Goal: Information Seeking & Learning: Learn about a topic

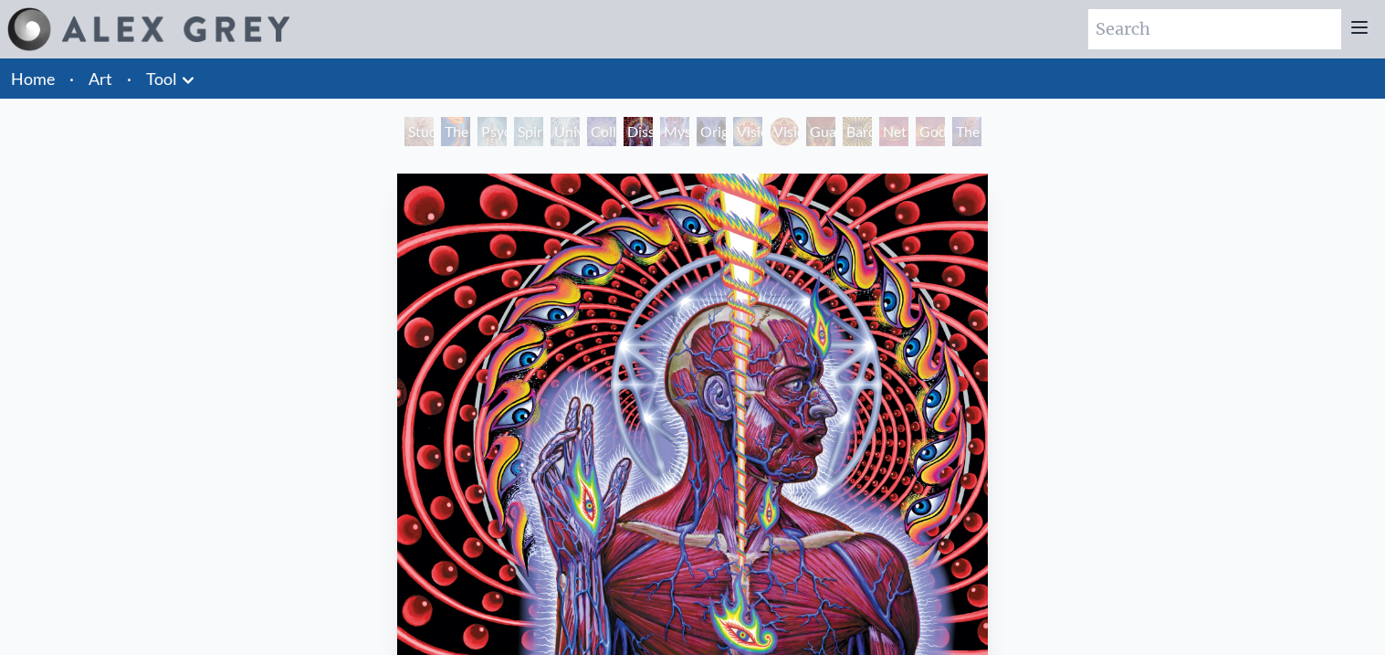
click at [161, 84] on link "Tool" at bounding box center [161, 79] width 31 height 26
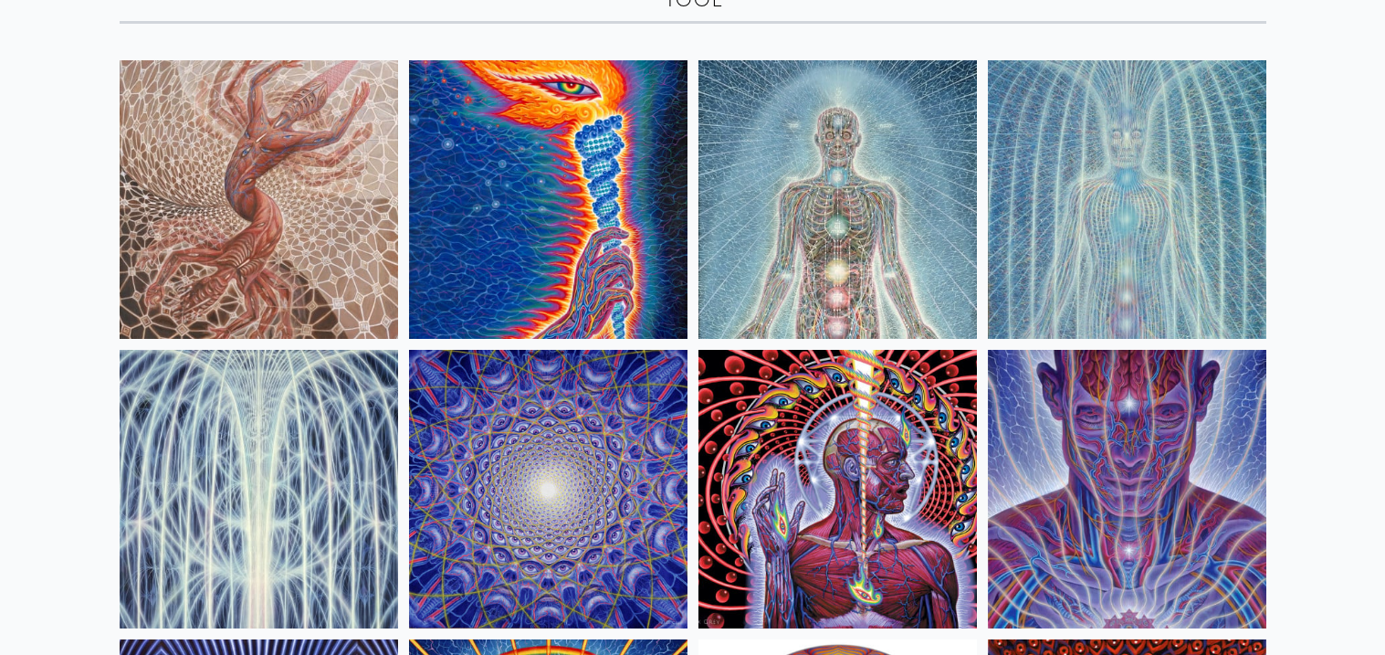
scroll to position [500, 0]
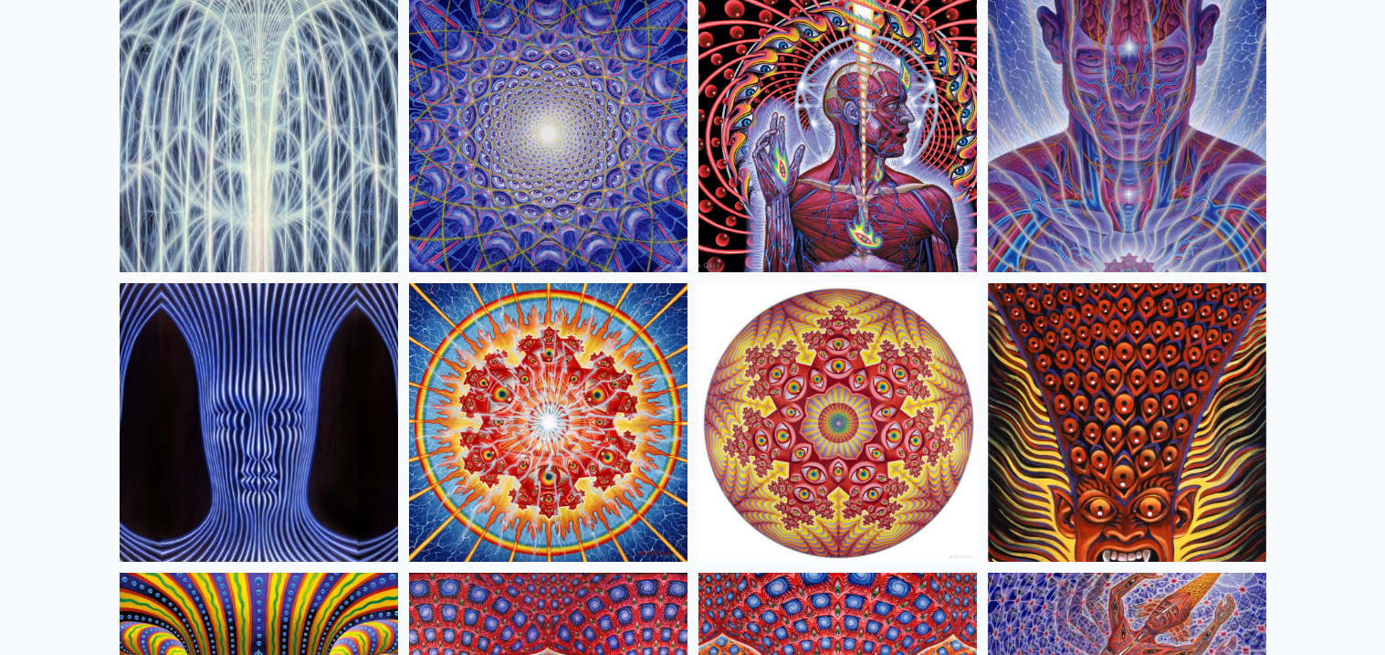
click at [132, 441] on img at bounding box center [259, 422] width 279 height 279
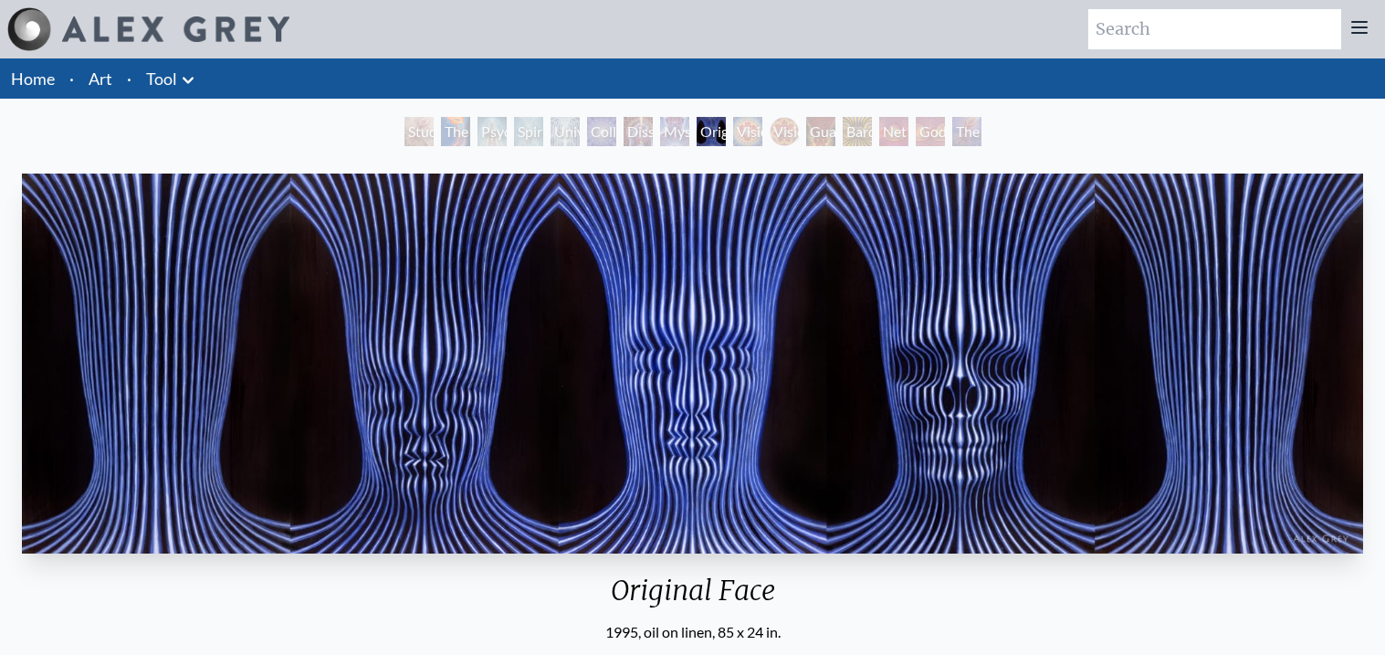
click at [698, 424] on img "9 / 16" at bounding box center [693, 364] width 1342 height 380
click at [786, 122] on div "Vision Crystal Tondo" at bounding box center [784, 131] width 29 height 29
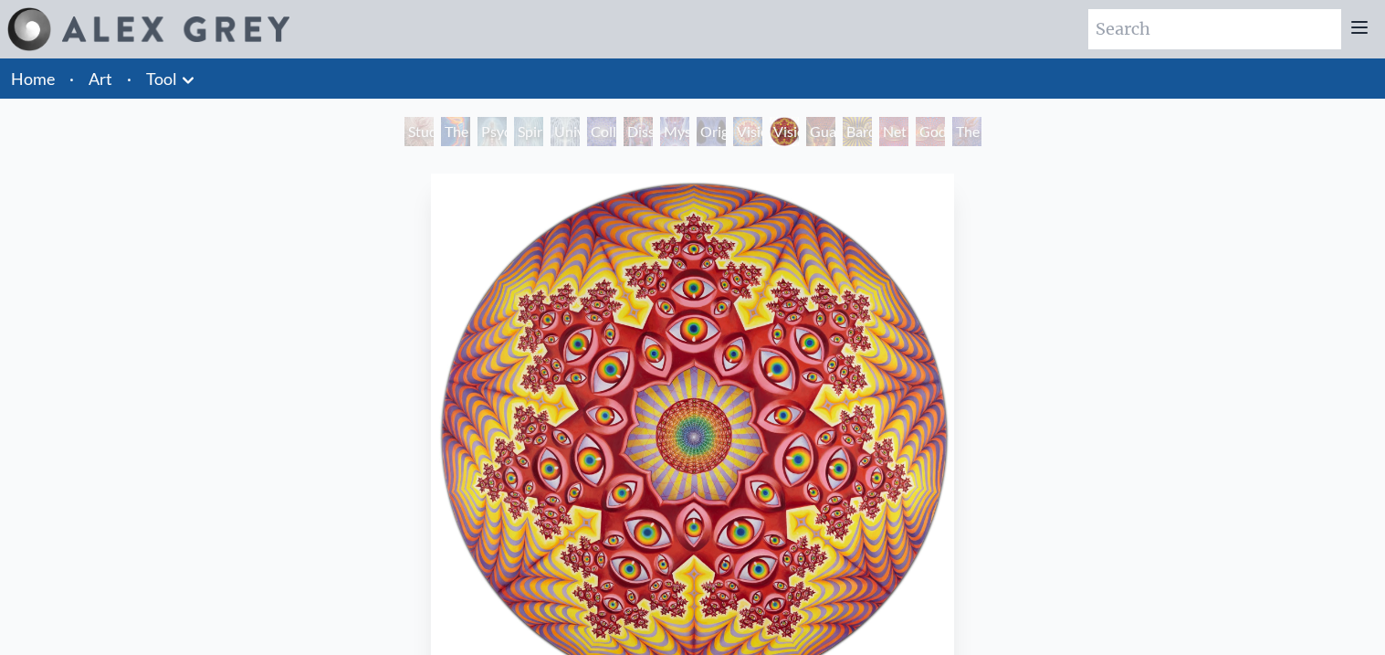
click at [698, 128] on div "Original Face" at bounding box center [711, 131] width 29 height 29
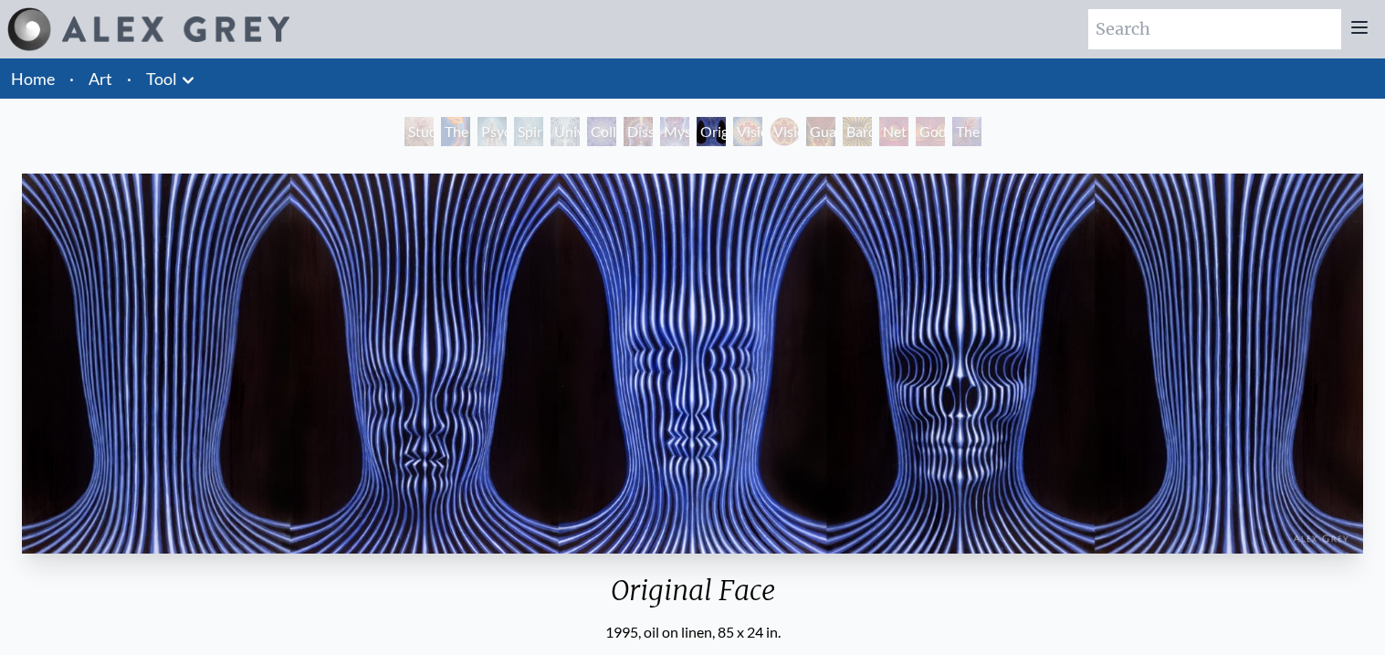
click at [624, 138] on div "Dissectional Art for Tool's Lateralus CD" at bounding box center [638, 131] width 29 height 29
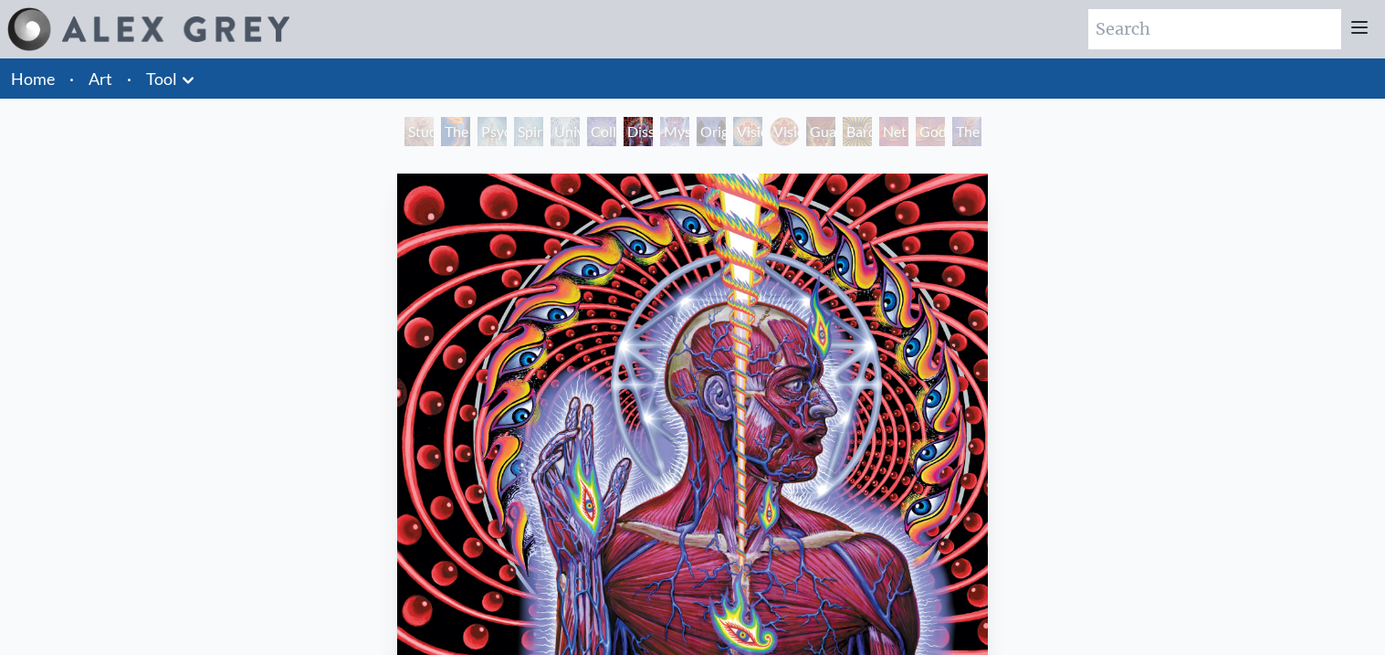
click at [514, 134] on div "Spiritual Energy System" at bounding box center [528, 131] width 29 height 29
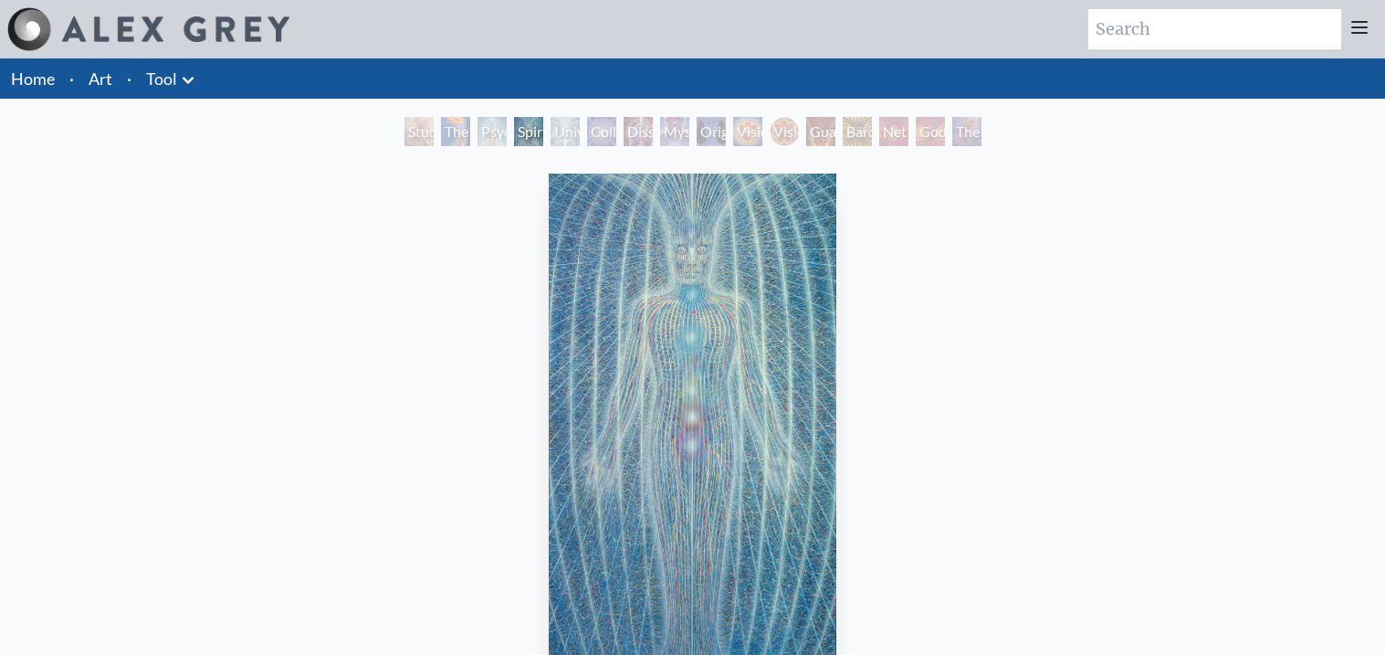
click at [653, 122] on div "Dissectional Art for Tool's Lateralus CD" at bounding box center [638, 131] width 29 height 29
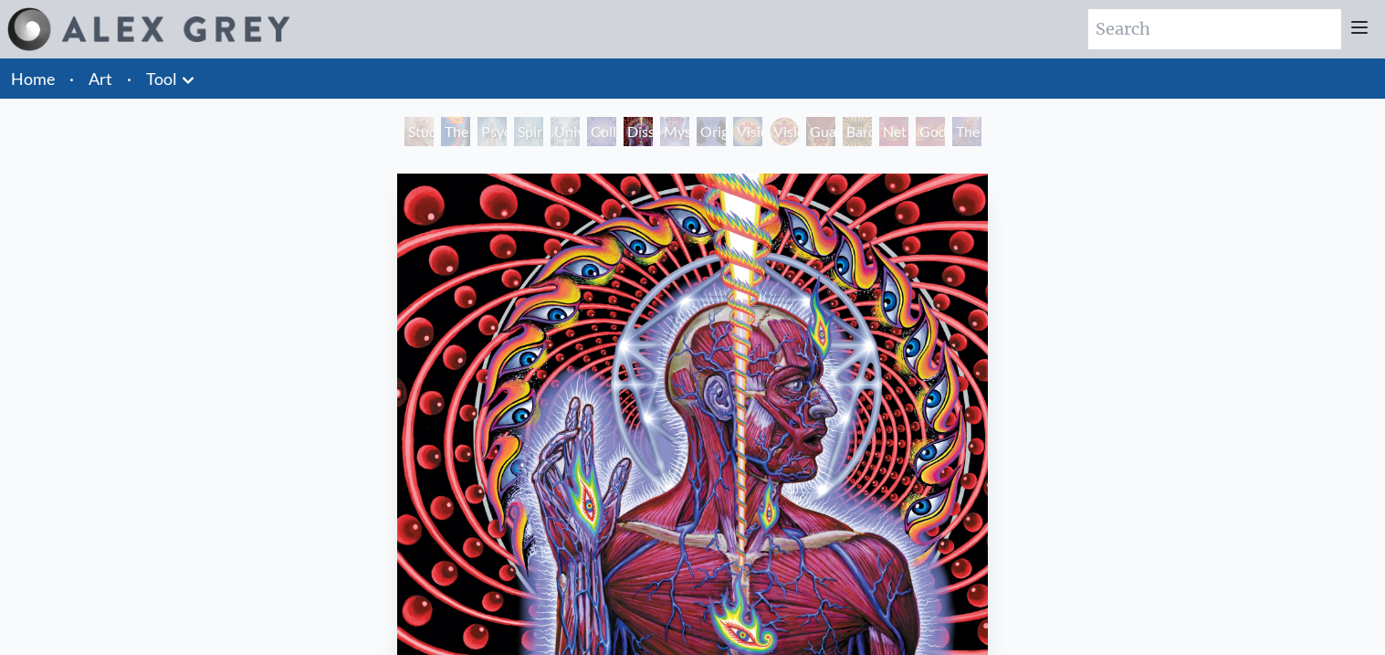
scroll to position [21, 0]
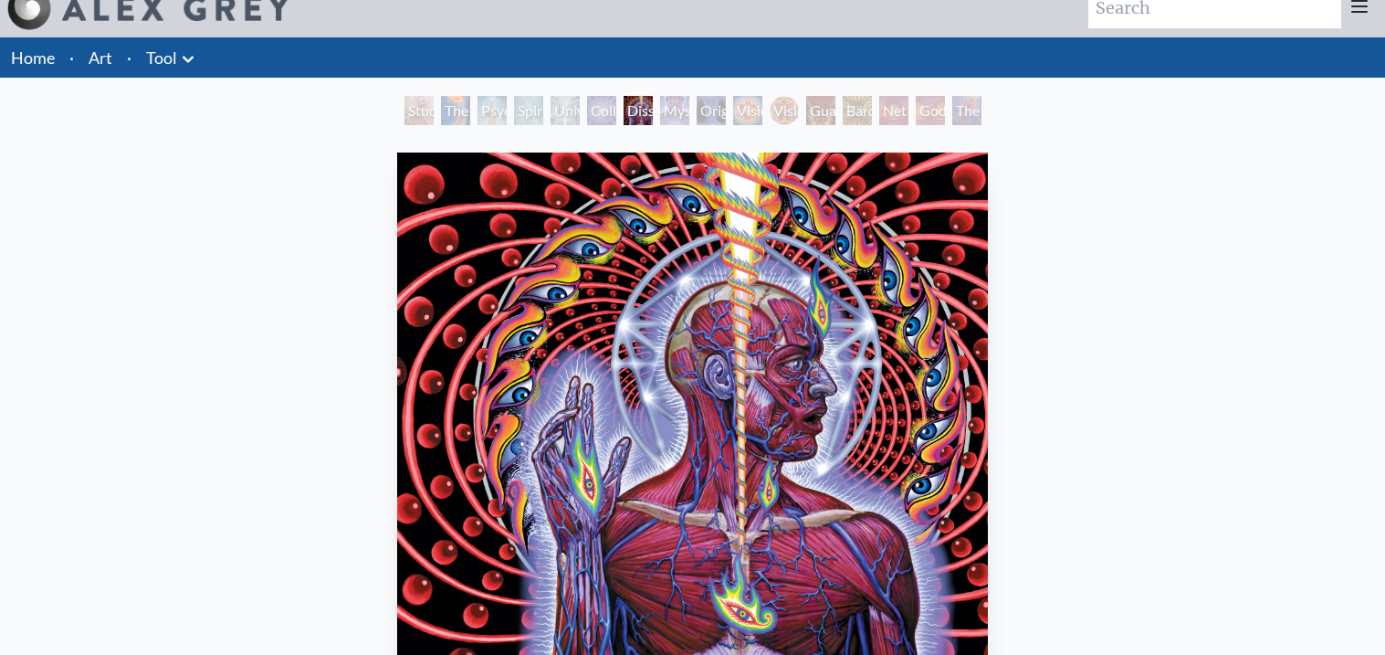
click at [932, 121] on div "Godself" at bounding box center [930, 110] width 29 height 29
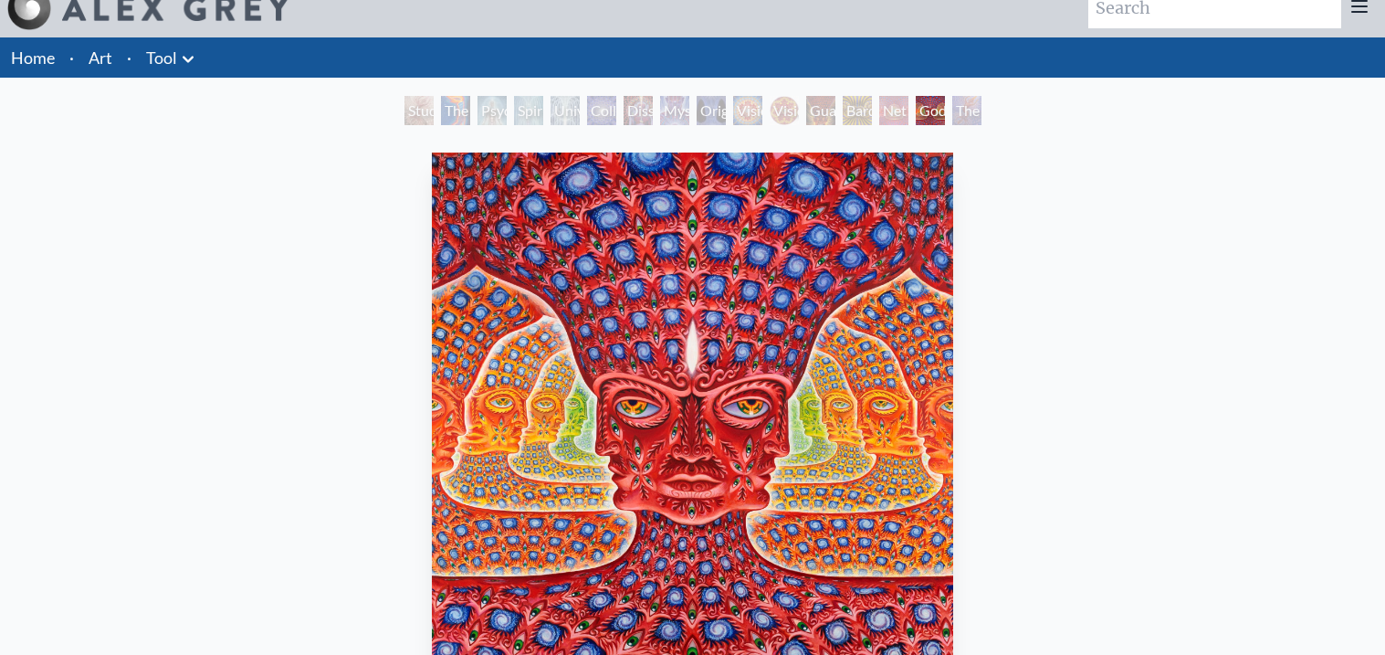
click at [972, 118] on div "The Great Turn" at bounding box center [967, 110] width 29 height 29
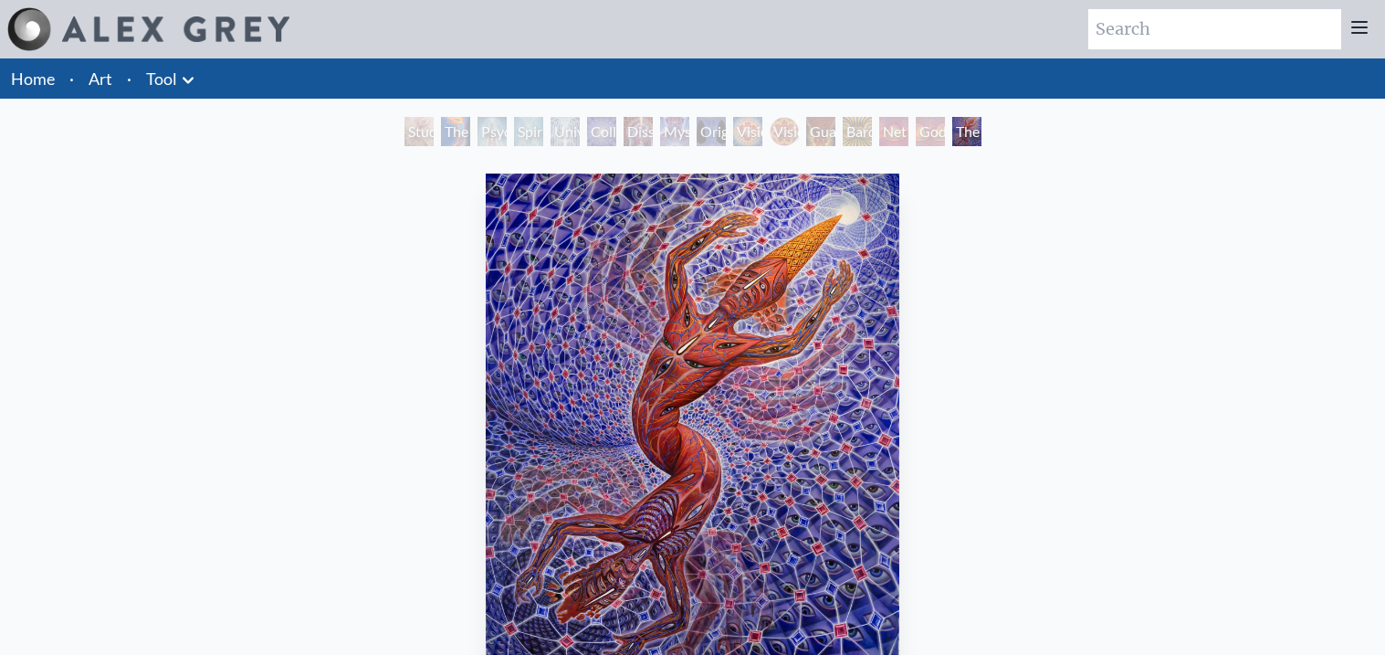
click at [616, 373] on img "16 / 16" at bounding box center [692, 436] width 413 height 524
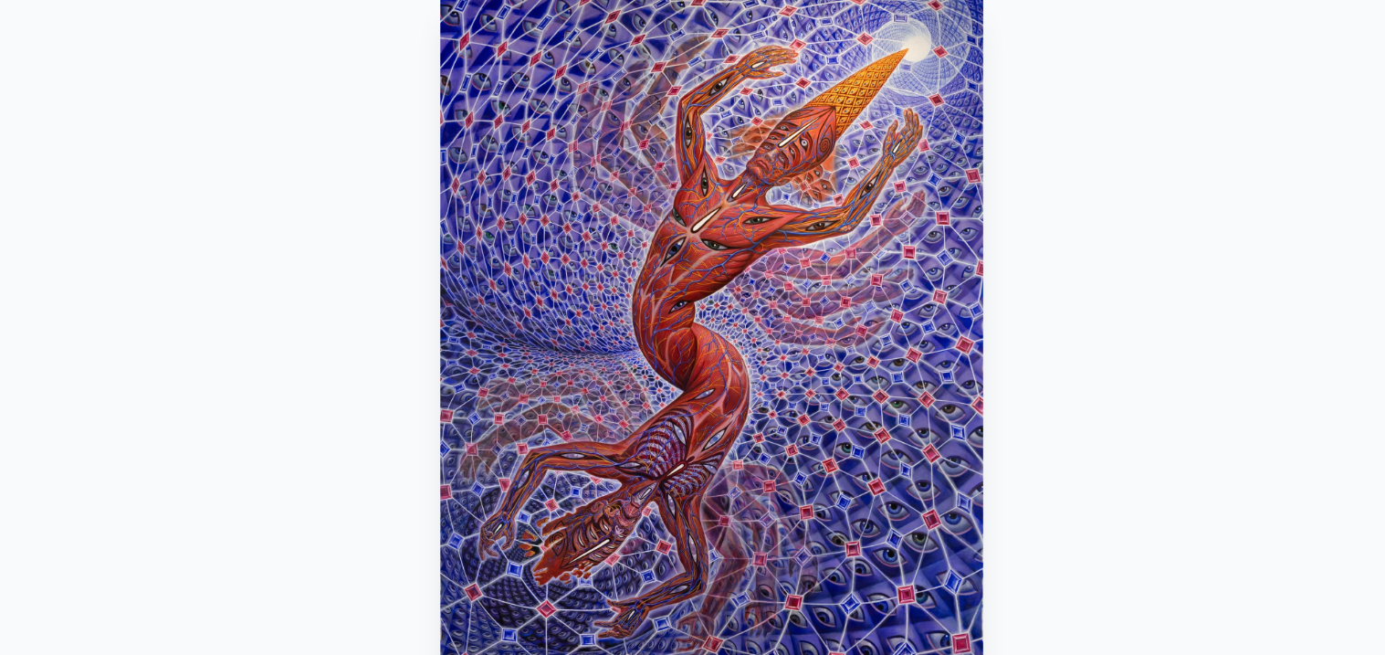
scroll to position [30, 0]
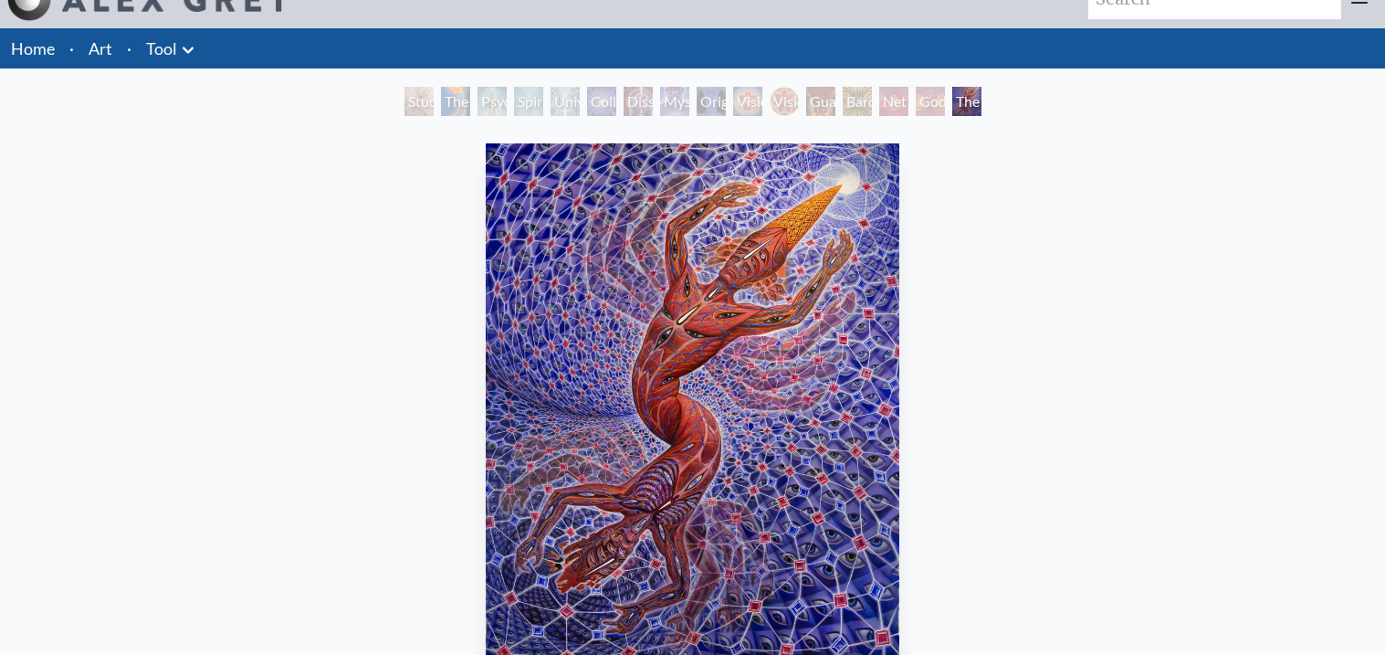
click at [519, 108] on div "Spiritual Energy System" at bounding box center [528, 101] width 29 height 29
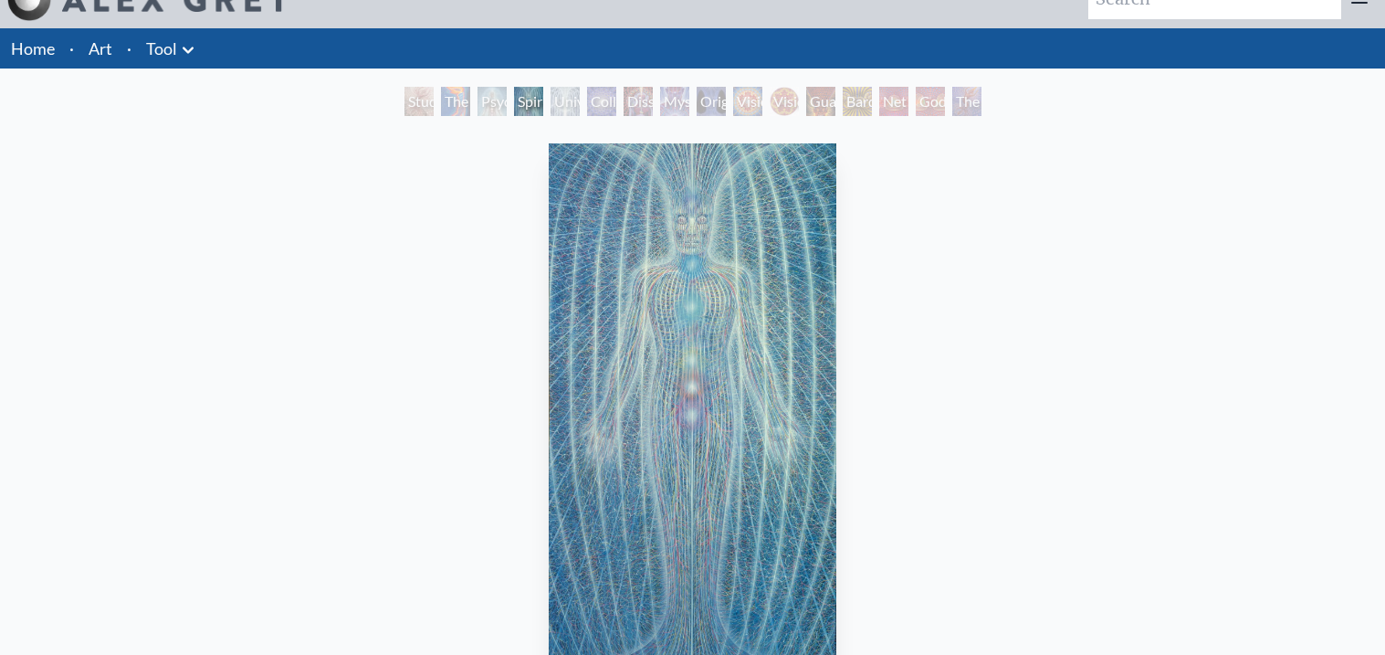
click at [506, 104] on div "Psychic Energy System" at bounding box center [492, 101] width 29 height 29
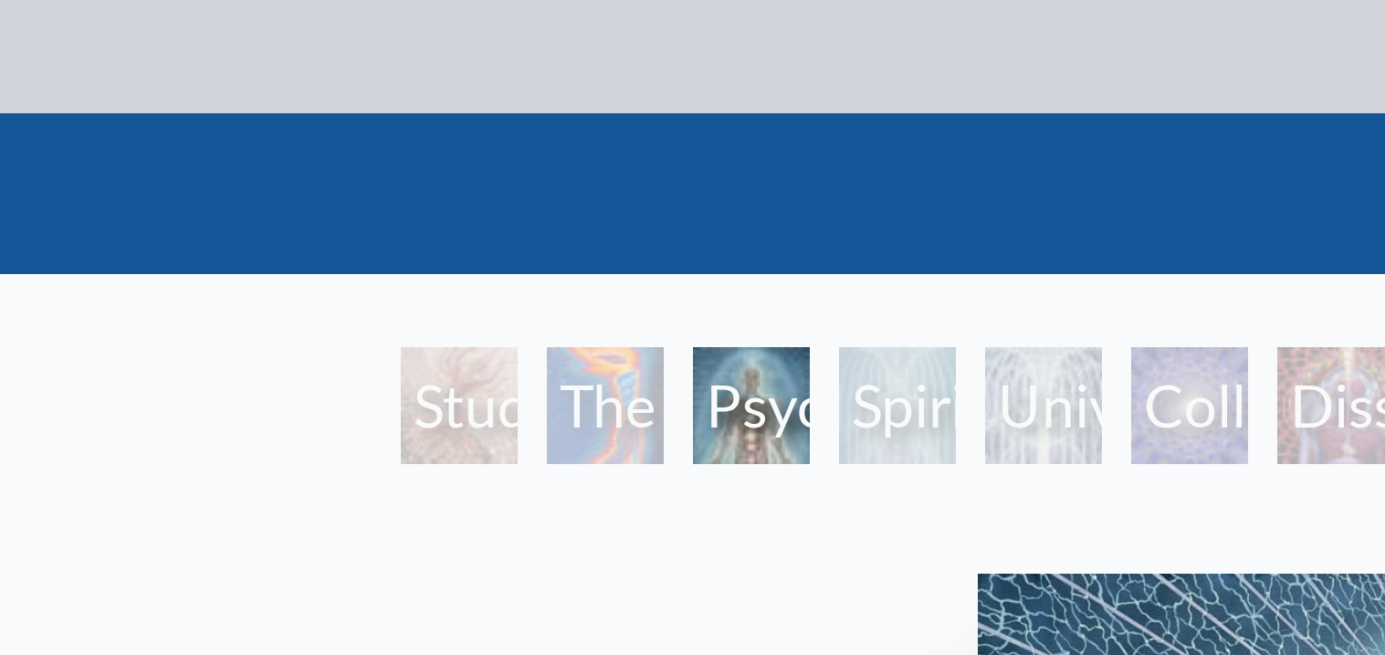
click at [453, 96] on div "The Torch" at bounding box center [455, 101] width 29 height 29
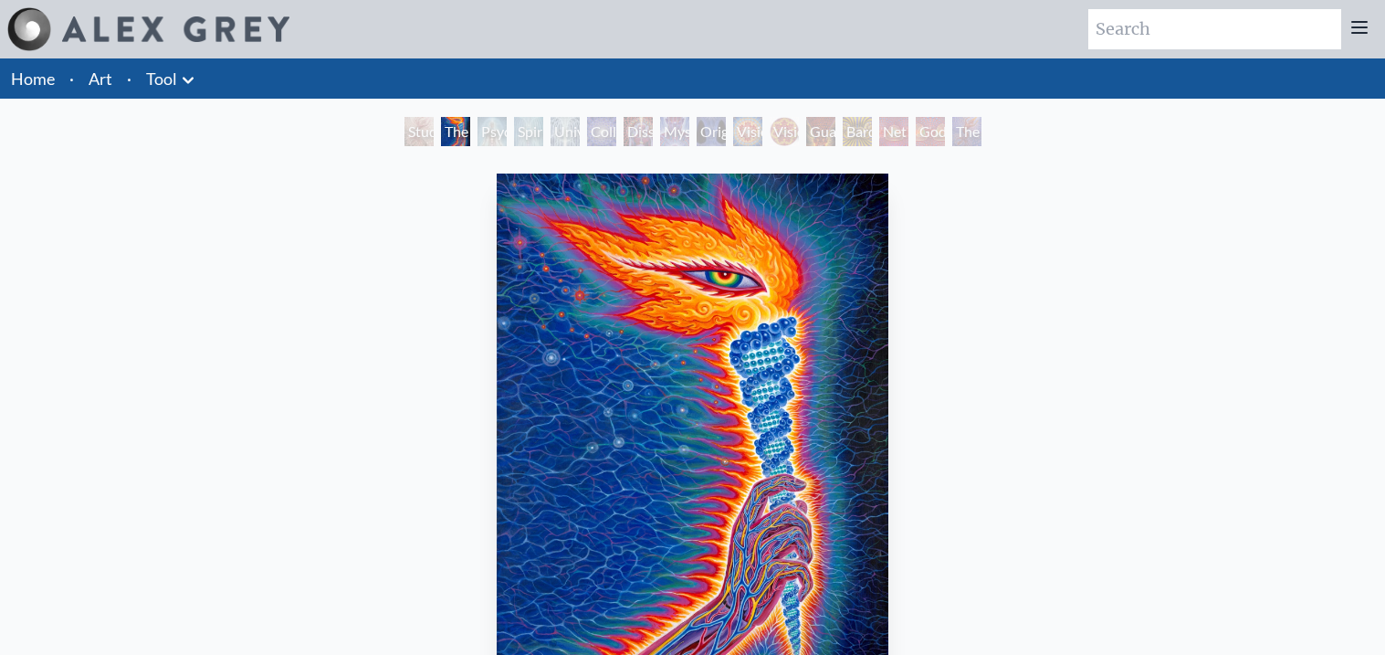
click at [616, 126] on div "Collective Vision" at bounding box center [601, 131] width 29 height 29
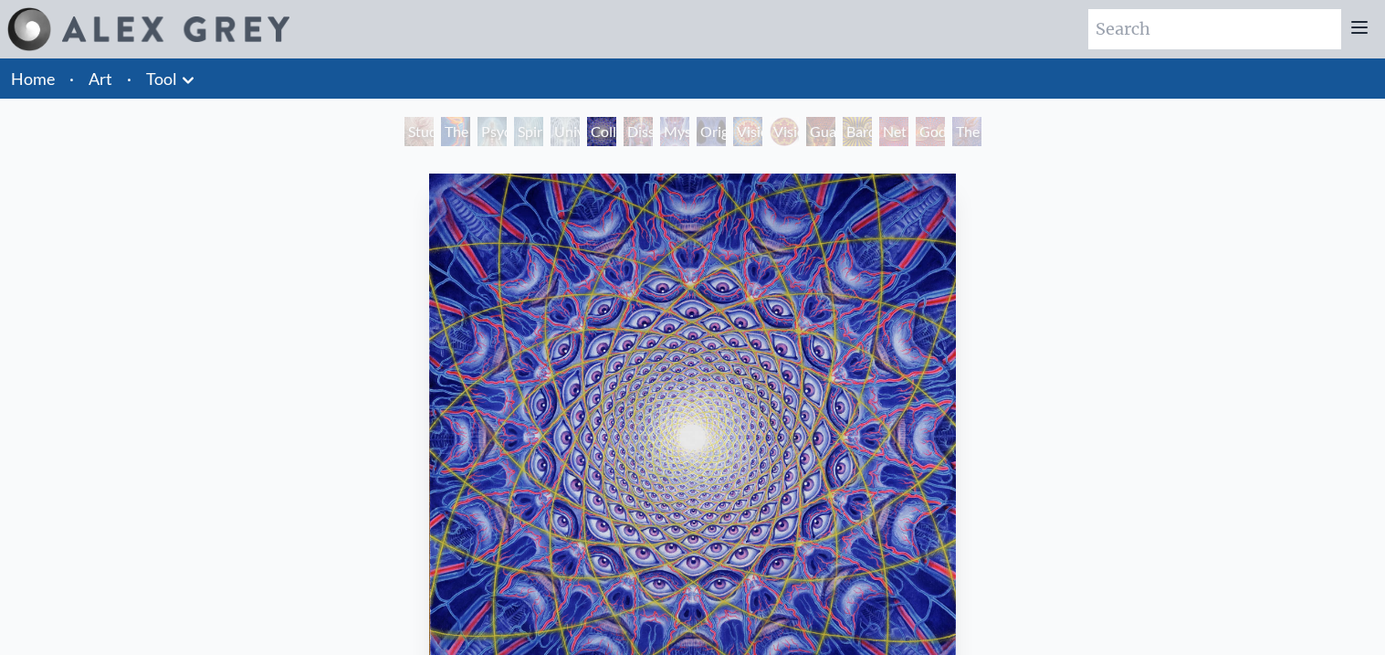
click at [718, 132] on div "Original Face" at bounding box center [711, 131] width 29 height 29
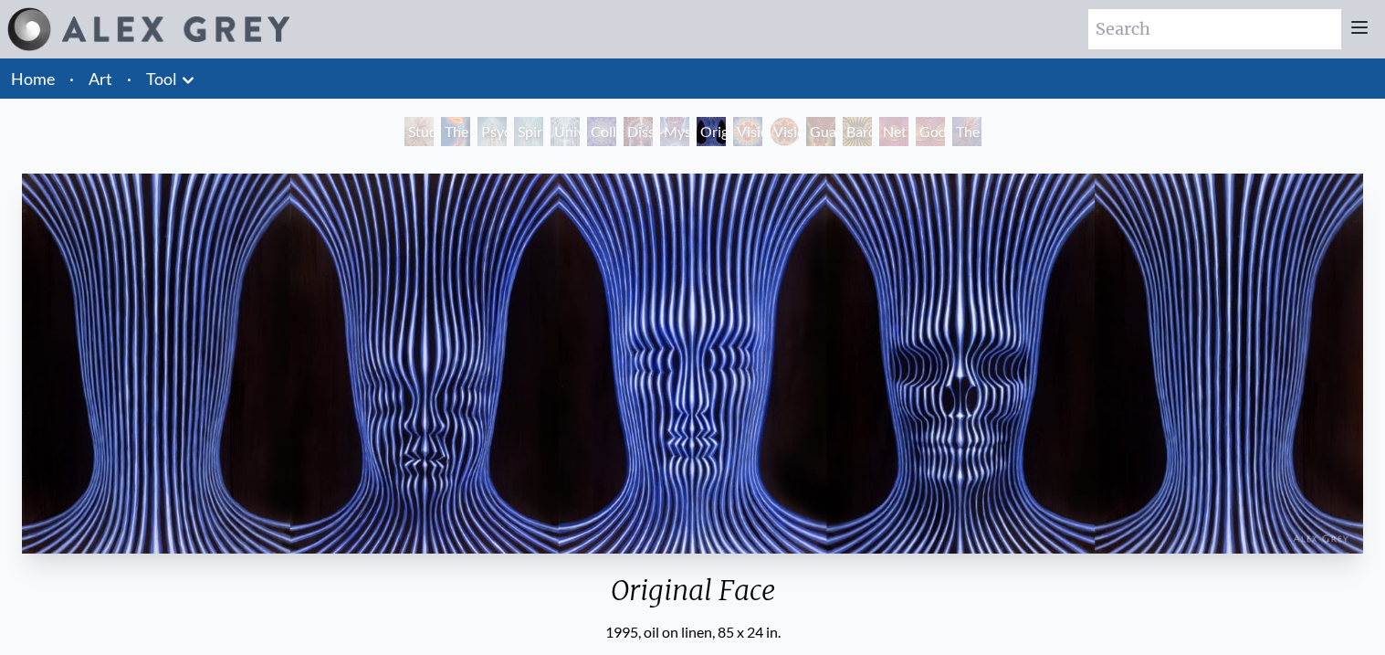
click at [772, 132] on div "Vision Crystal Tondo" at bounding box center [784, 131] width 29 height 29
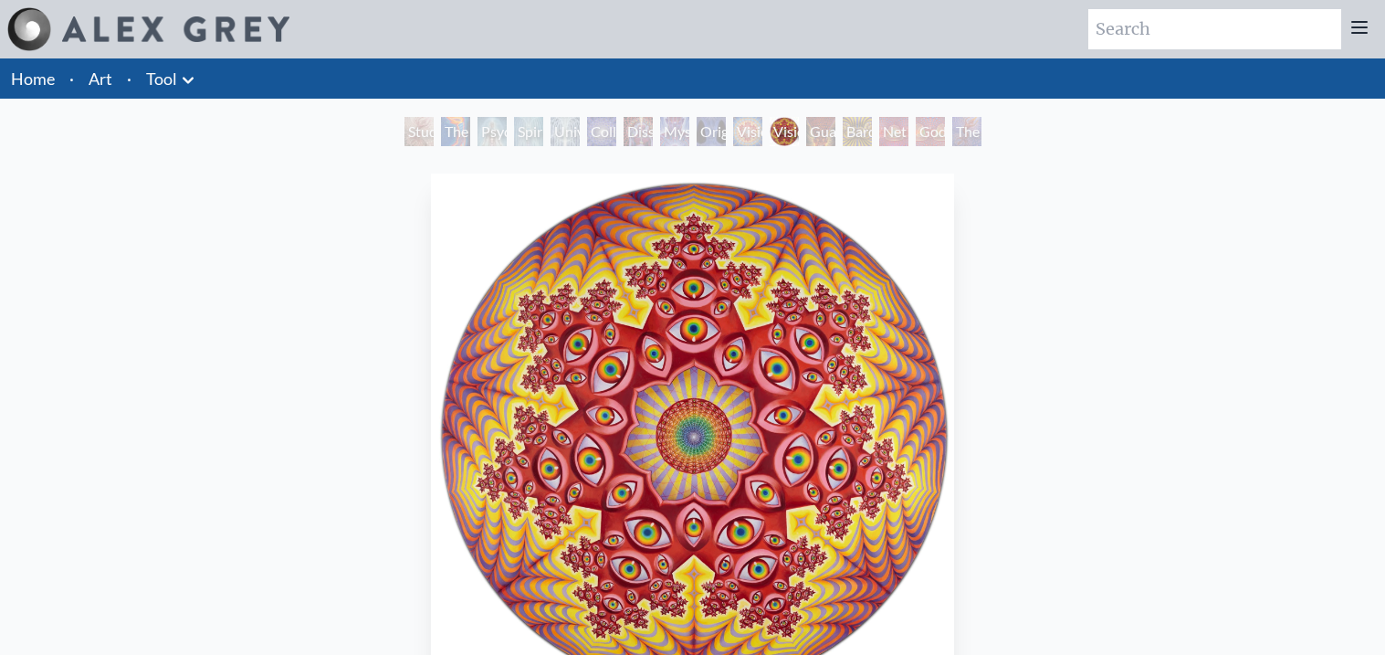
click at [871, 131] on div "Bardo Being" at bounding box center [857, 131] width 29 height 29
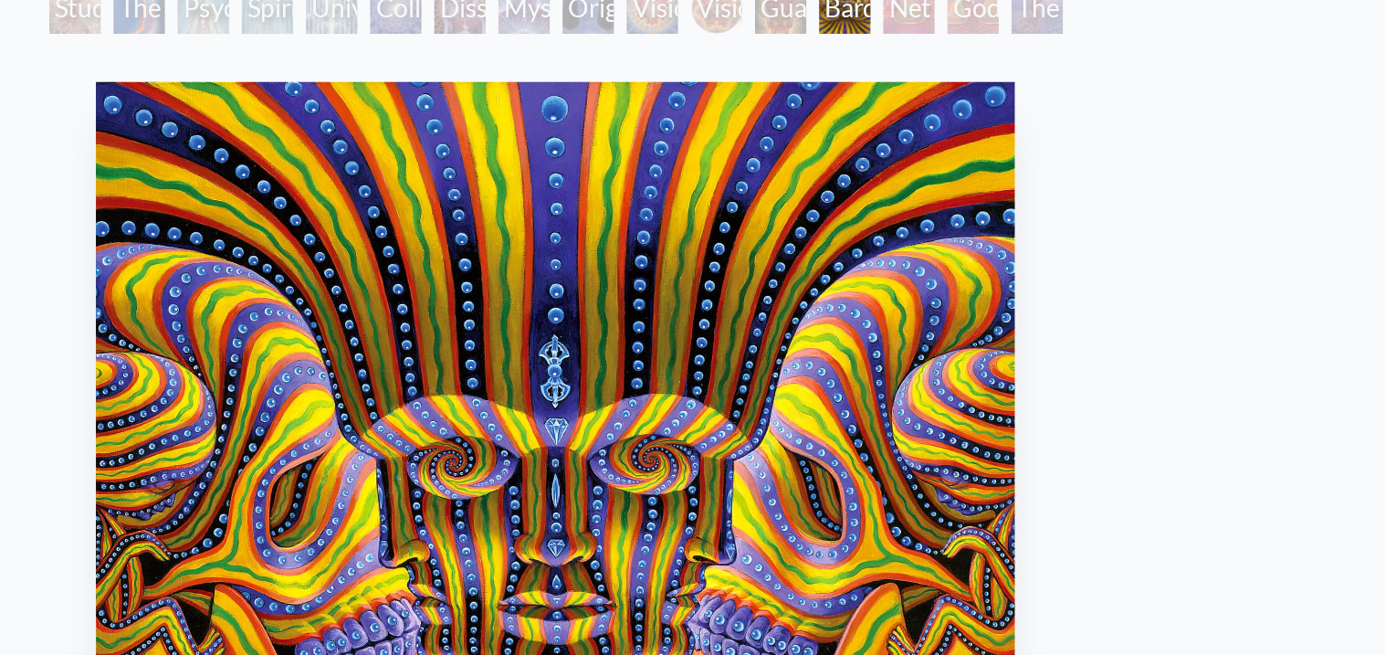
scroll to position [121, 0]
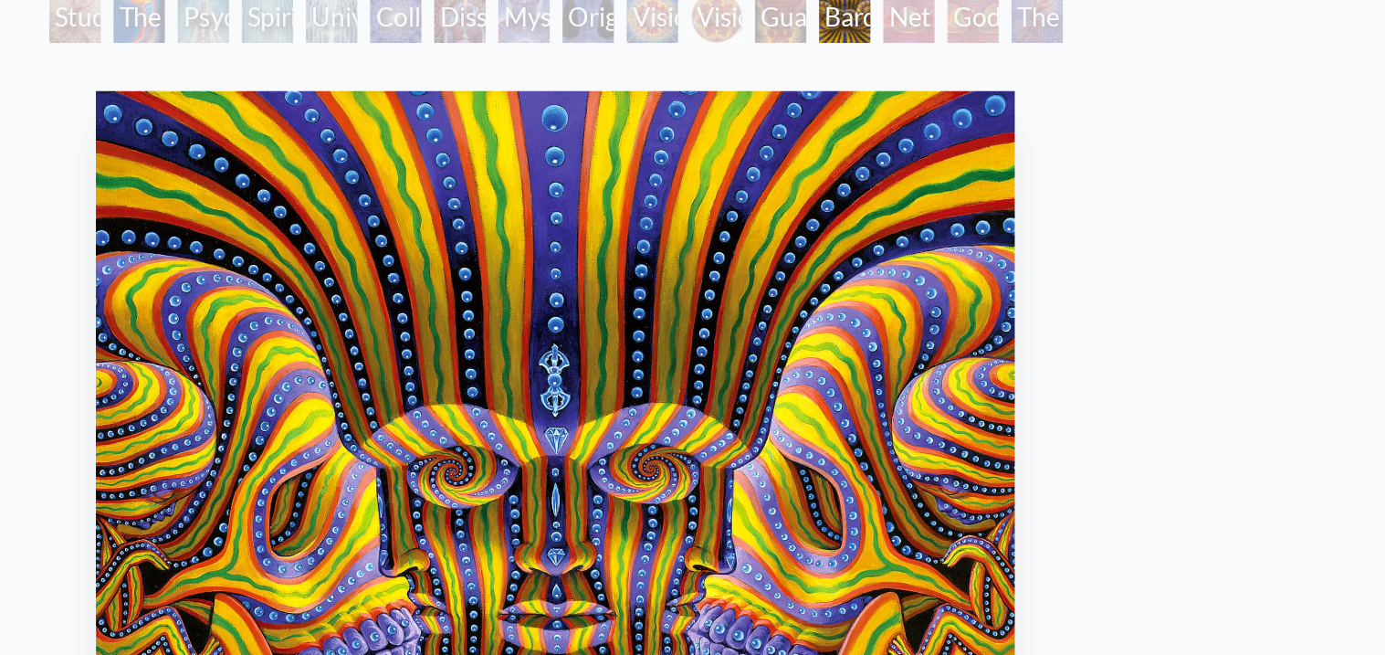
click at [820, 21] on div "Guardian of Infinite Vision" at bounding box center [820, 9] width 29 height 29
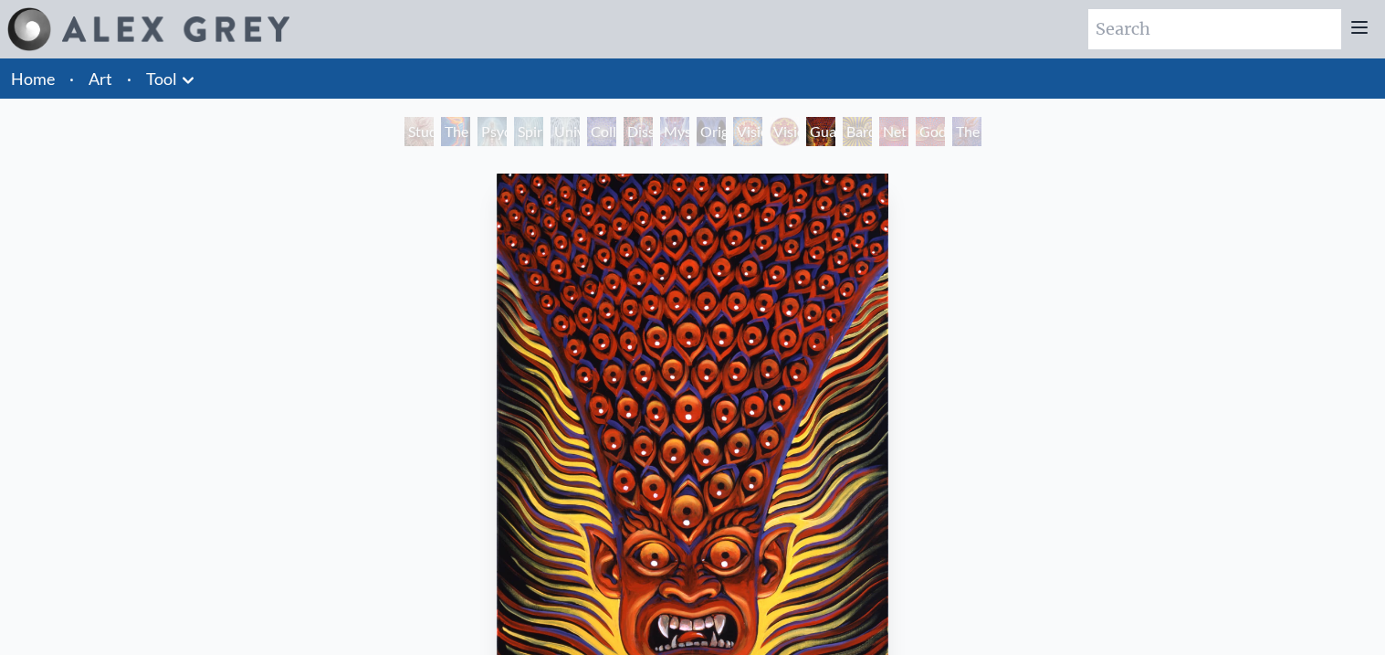
click at [653, 128] on div "Dissectional Art for Tool's Lateralus CD" at bounding box center [638, 131] width 29 height 29
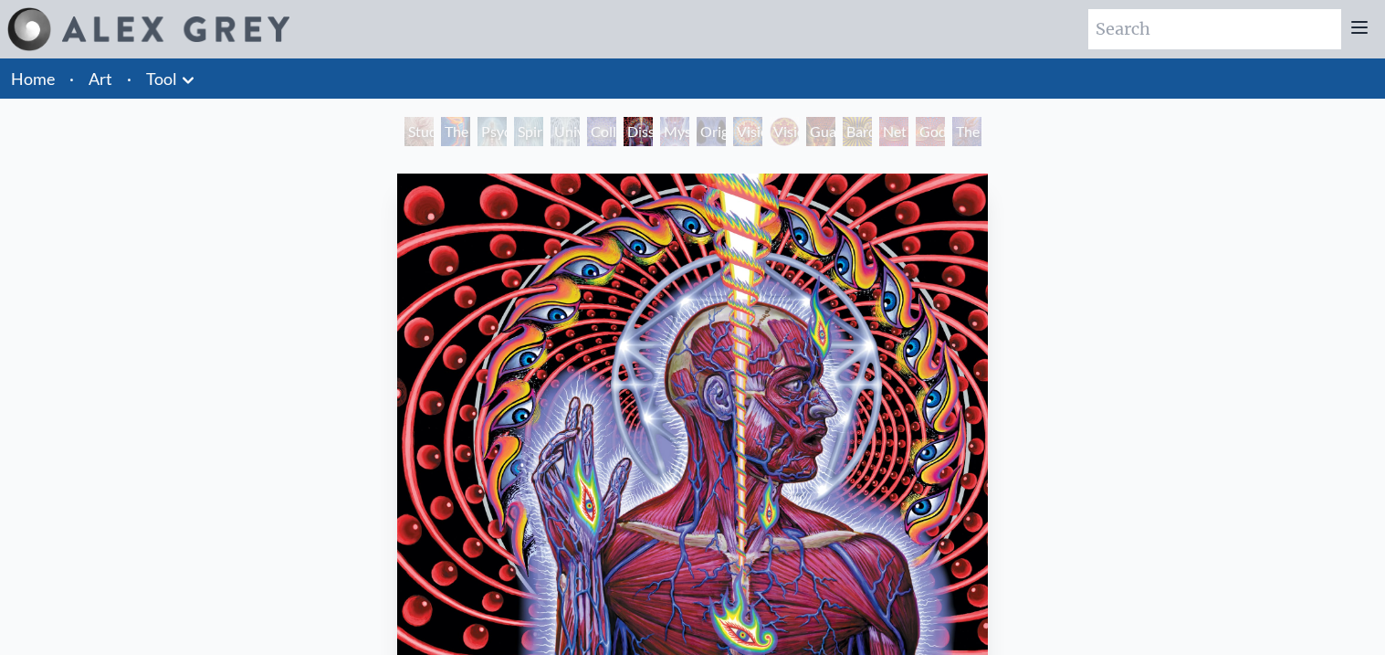
scroll to position [490, 0]
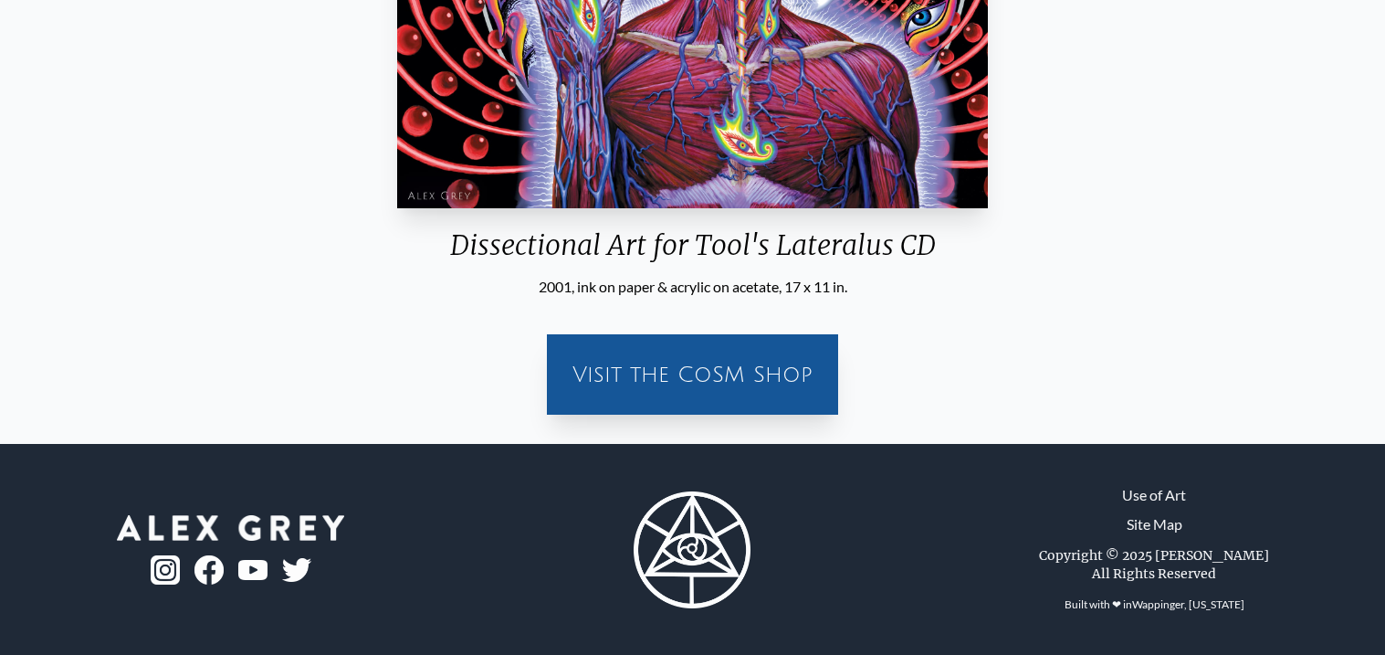
click at [795, 381] on div "Visit the CoSM Shop" at bounding box center [692, 374] width 269 height 58
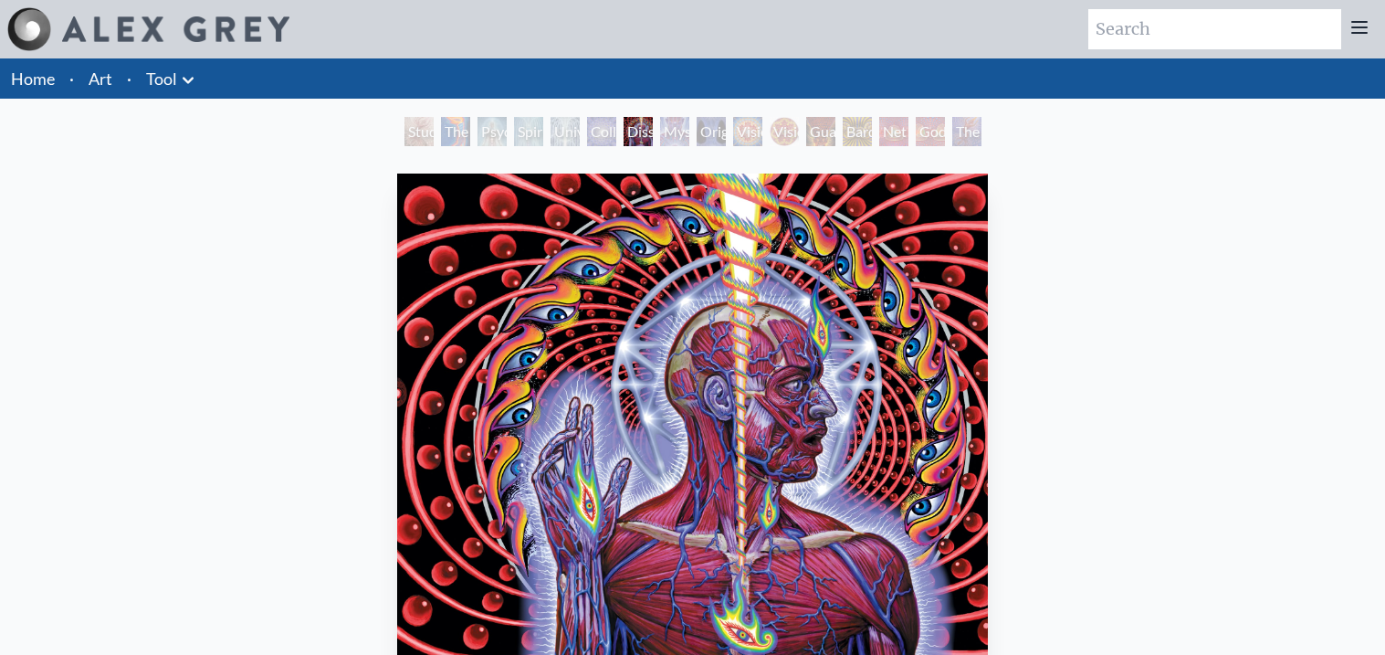
click at [129, 54] on div "Art Writings About" at bounding box center [692, 29] width 1385 height 58
click at [143, 42] on div at bounding box center [148, 29] width 282 height 44
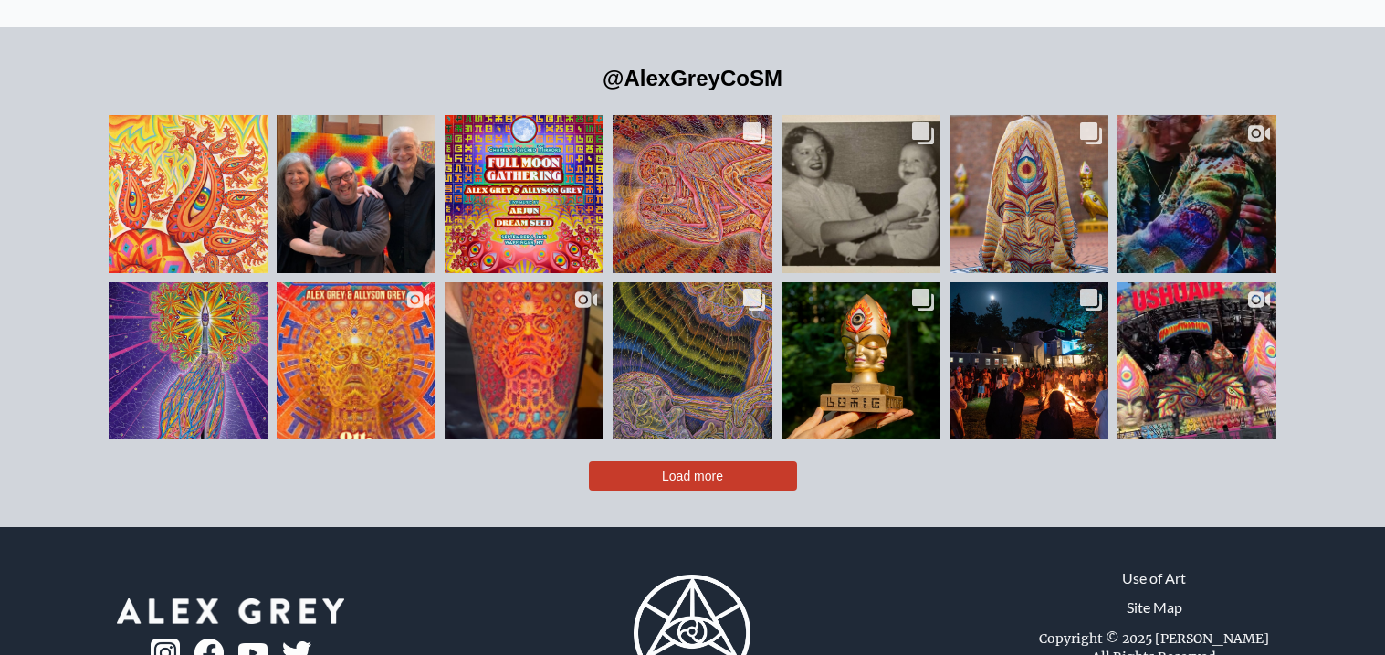
scroll to position [4101, 0]
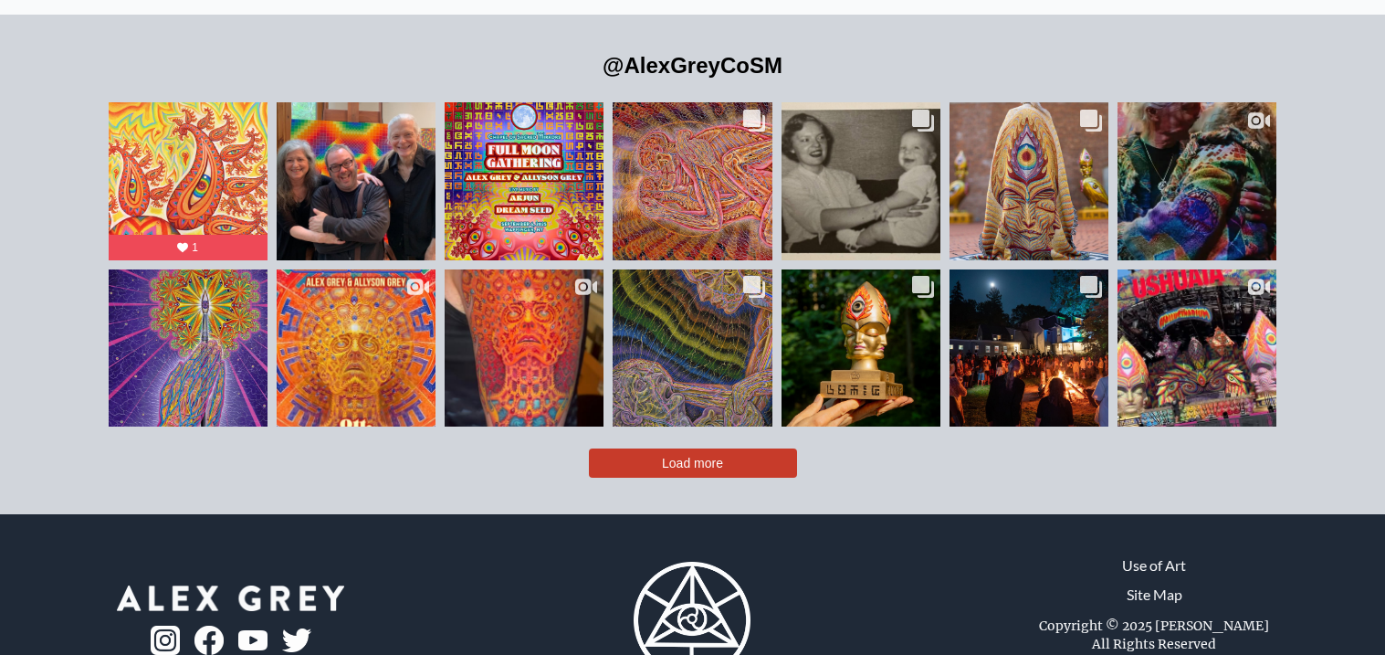
click at [722, 456] on span "Load more" at bounding box center [692, 463] width 61 height 15
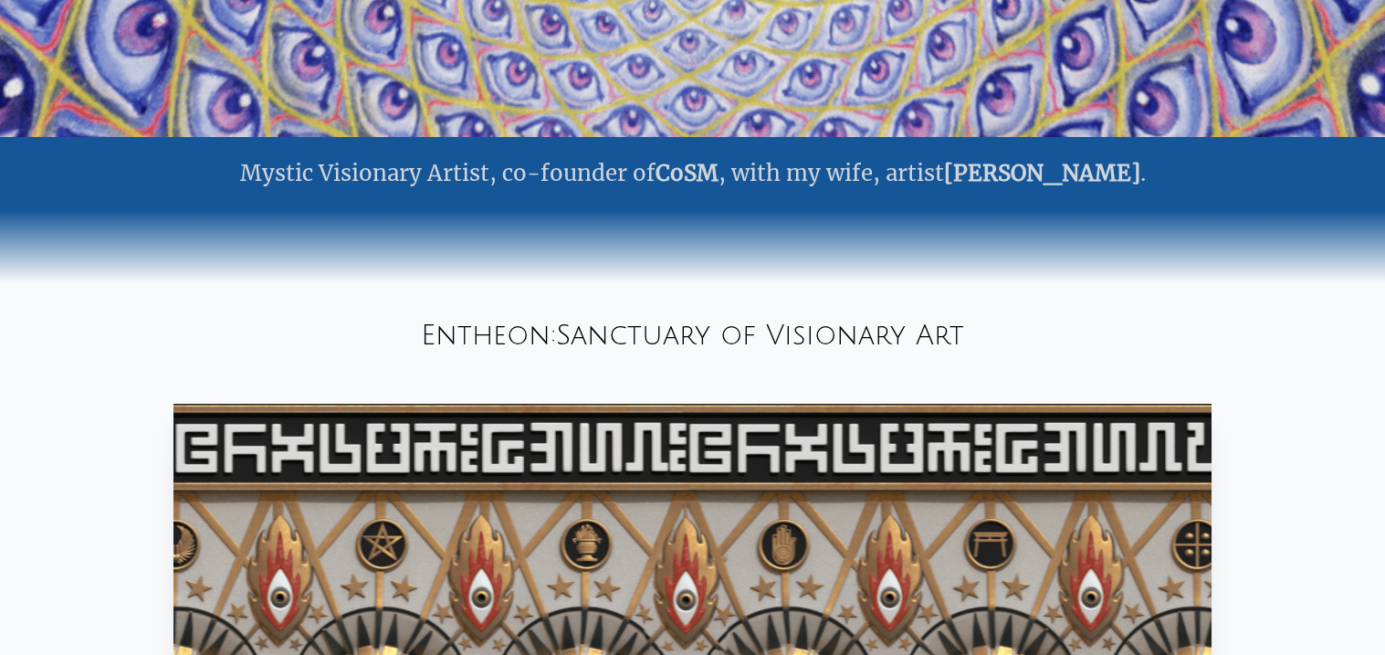
scroll to position [0, 0]
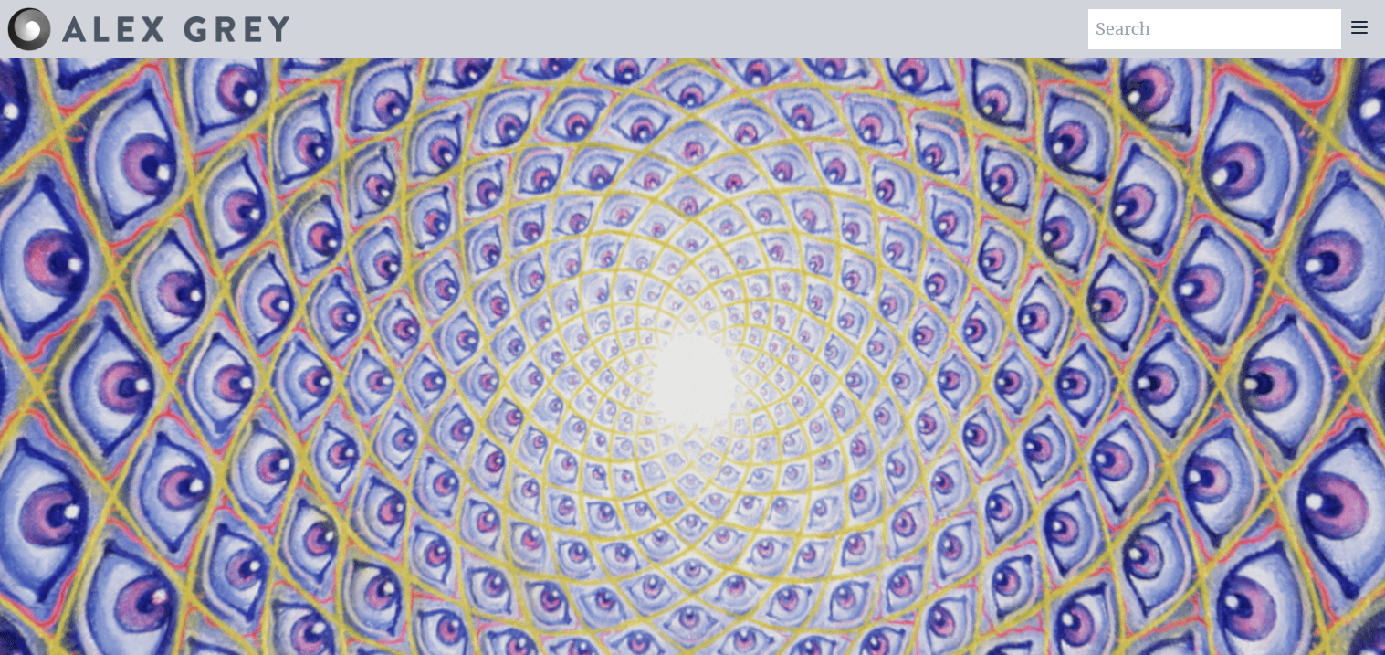
click at [145, 32] on img at bounding box center [175, 29] width 227 height 26
click at [33, 31] on img at bounding box center [29, 29] width 44 height 44
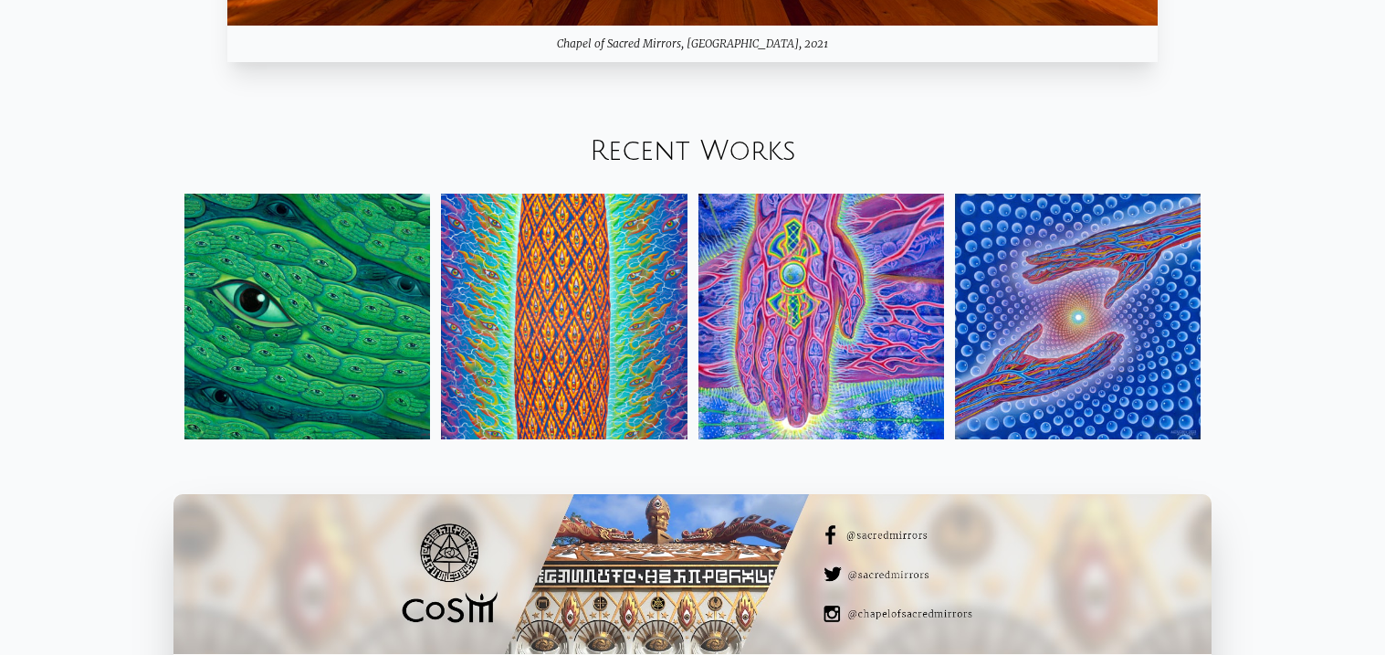
scroll to position [2112, 0]
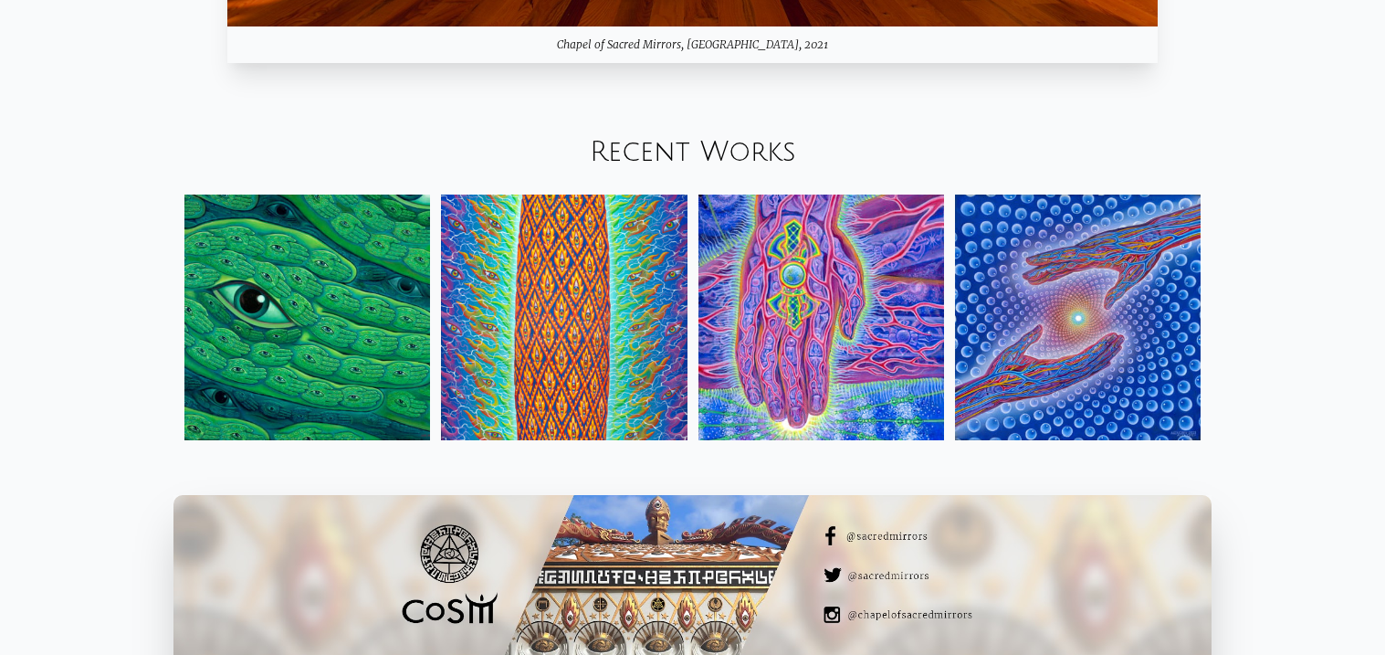
click at [721, 132] on div "Recent Works" at bounding box center [692, 152] width 1385 height 62
click at [721, 154] on link "Recent Works" at bounding box center [693, 152] width 206 height 30
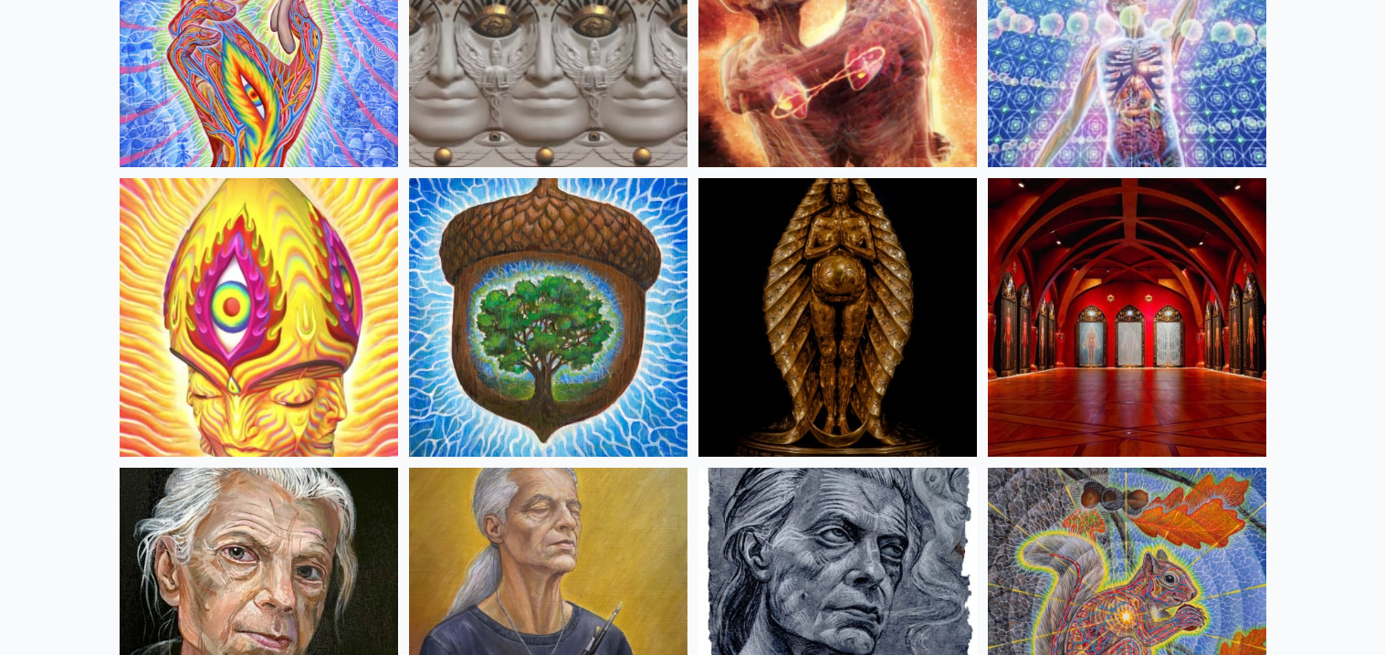
scroll to position [579, 0]
